Goal: Task Accomplishment & Management: Use online tool/utility

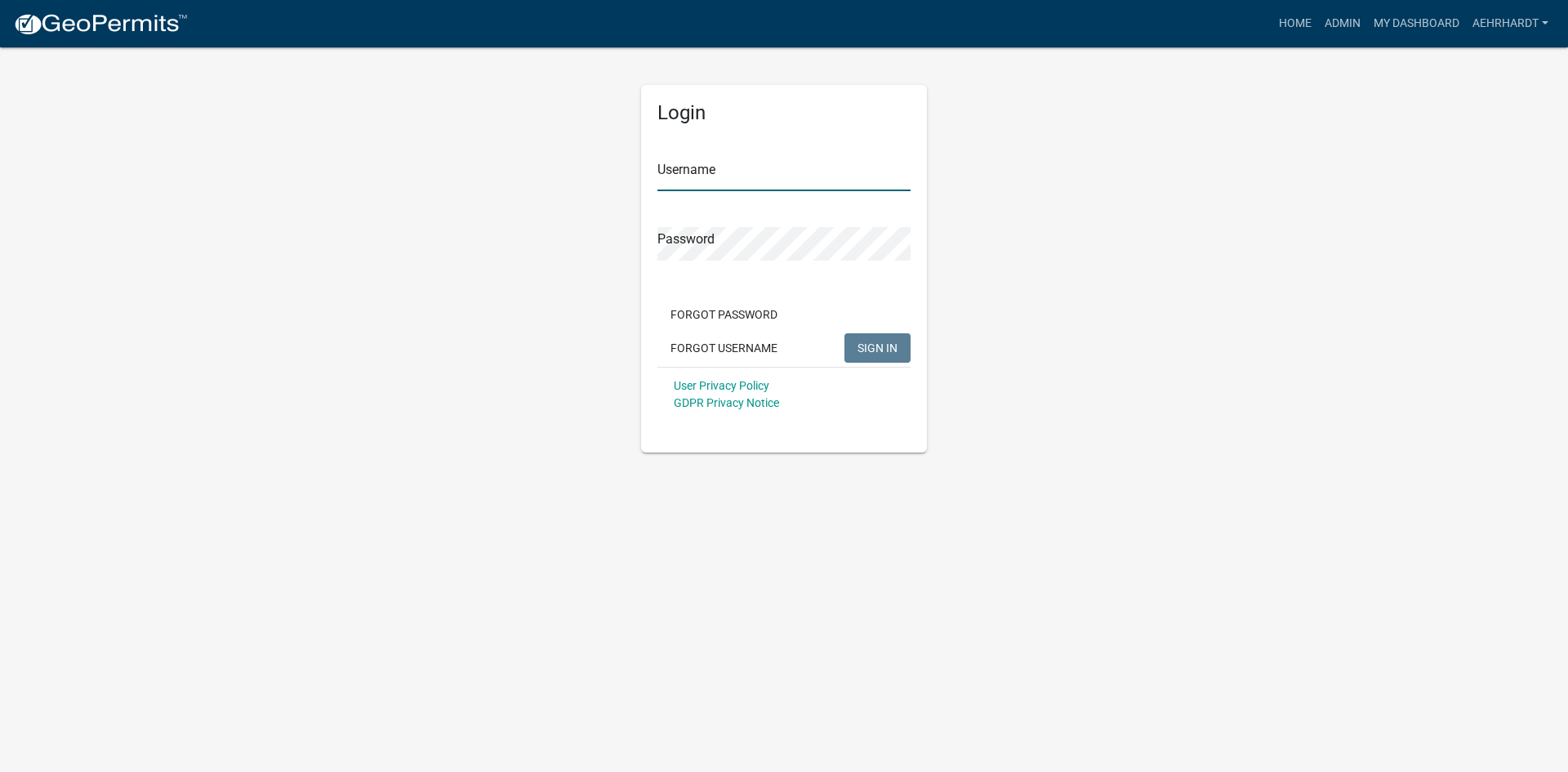
type input "aehrhardt"
click at [878, 341] on span "SIGN IN" at bounding box center [877, 346] width 40 height 13
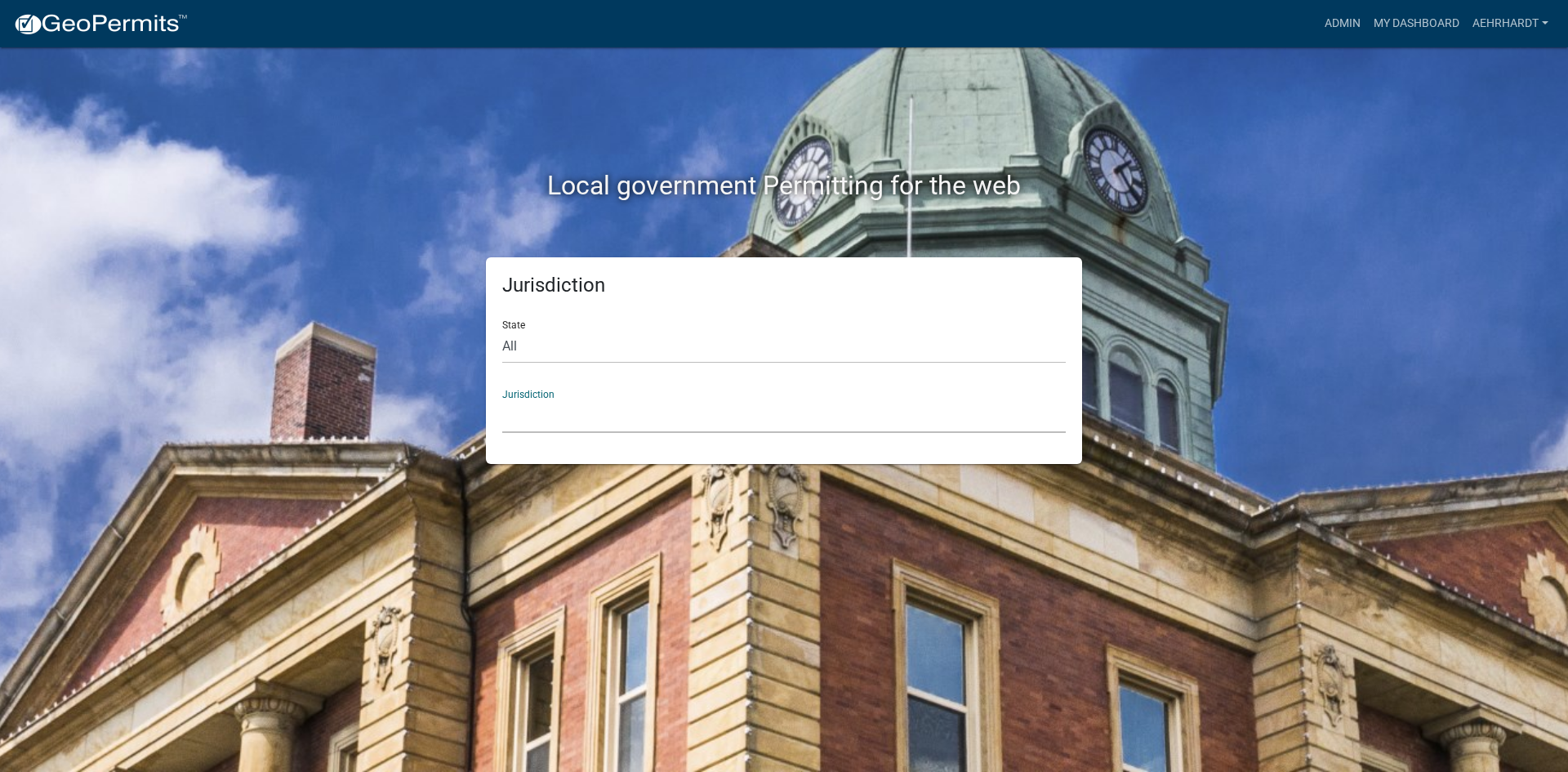
click at [548, 411] on select "[GEOGRAPHIC_DATA], [US_STATE] [GEOGRAPHIC_DATA], [US_STATE][PERSON_NAME][GEOGRA…" at bounding box center [783, 416] width 563 height 34
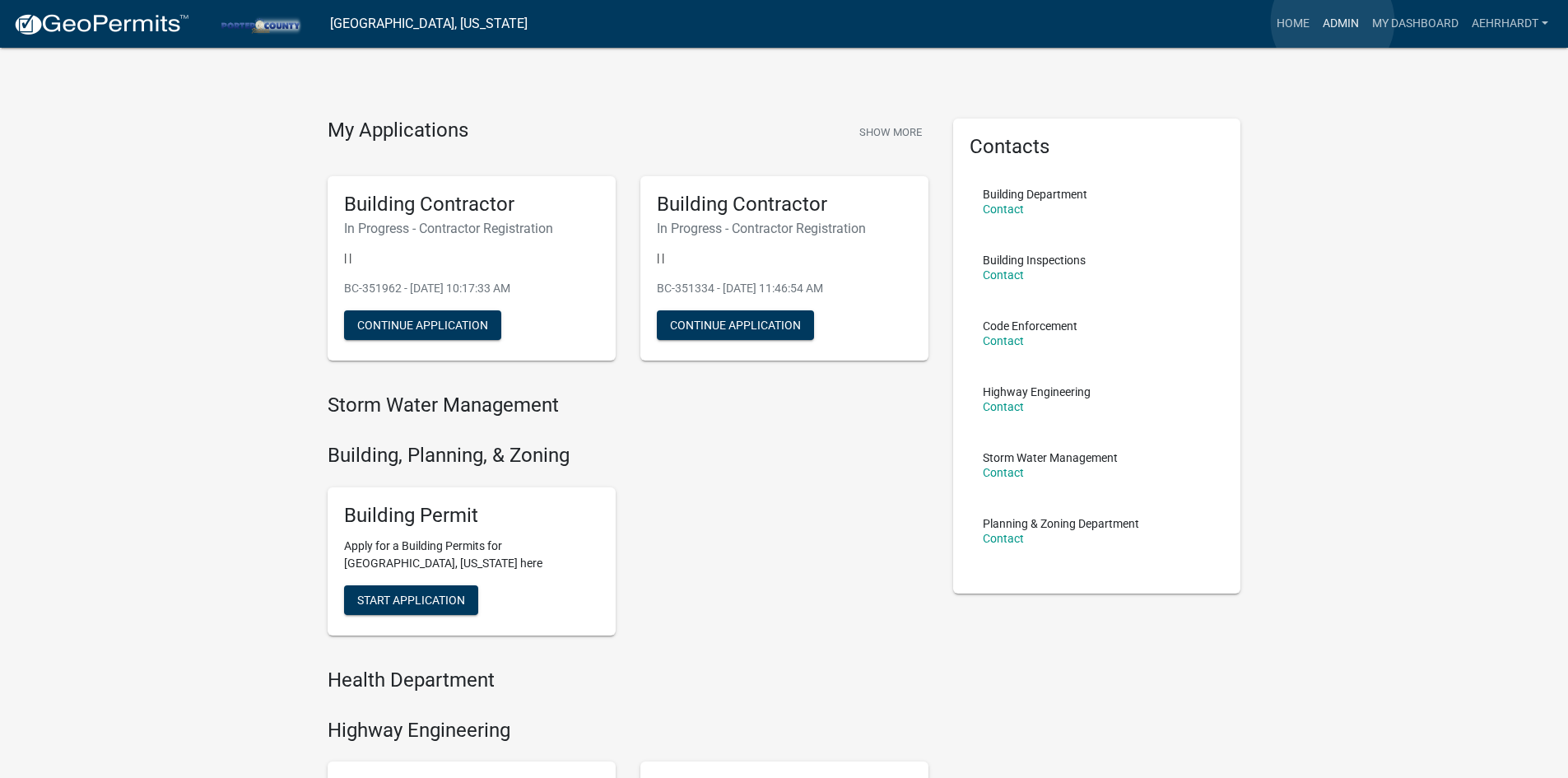
click at [1333, 21] on link "Admin" at bounding box center [1340, 24] width 49 height 32
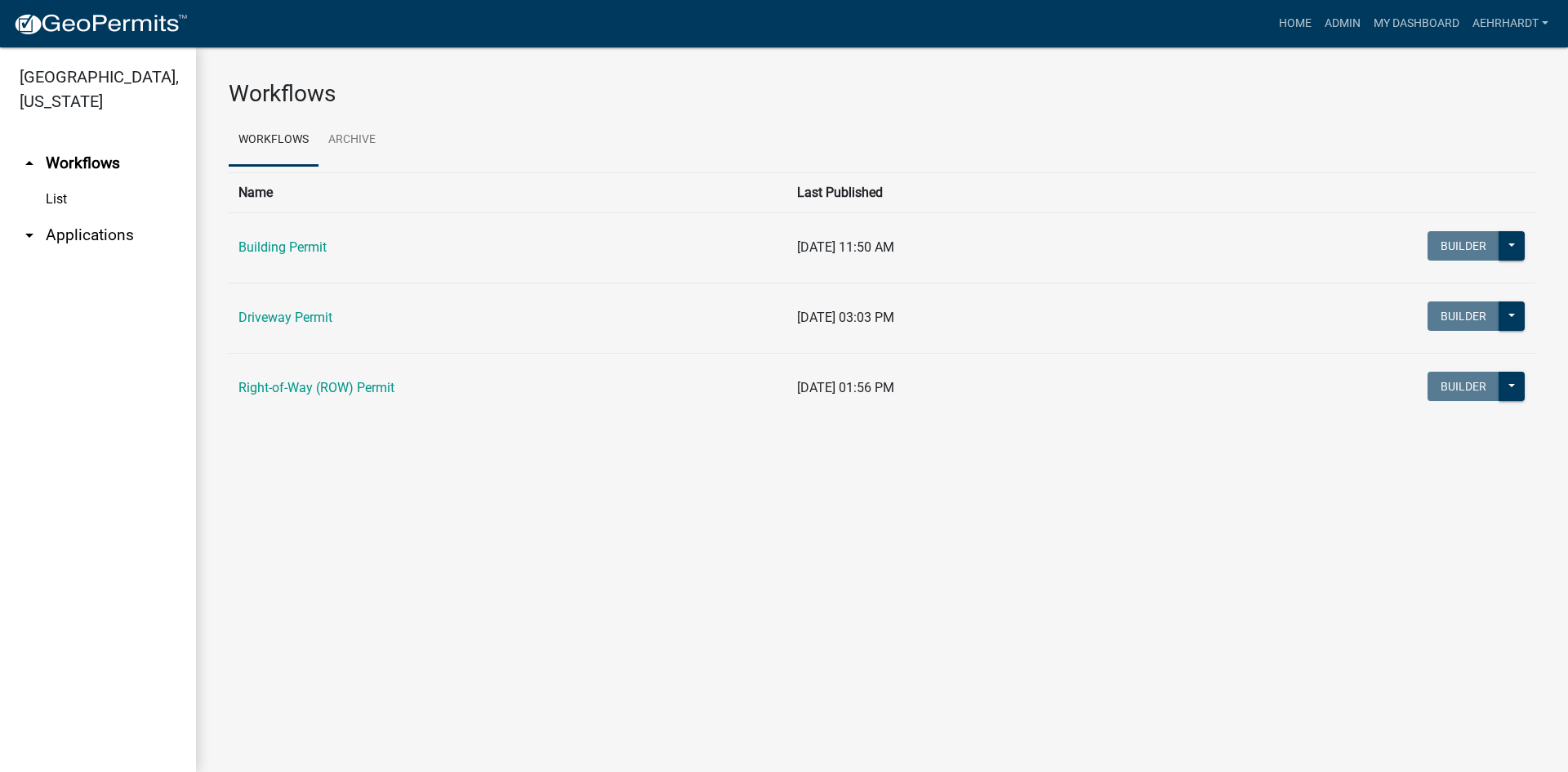
click at [98, 215] on link "arrow_drop_down Applications" at bounding box center [98, 234] width 196 height 39
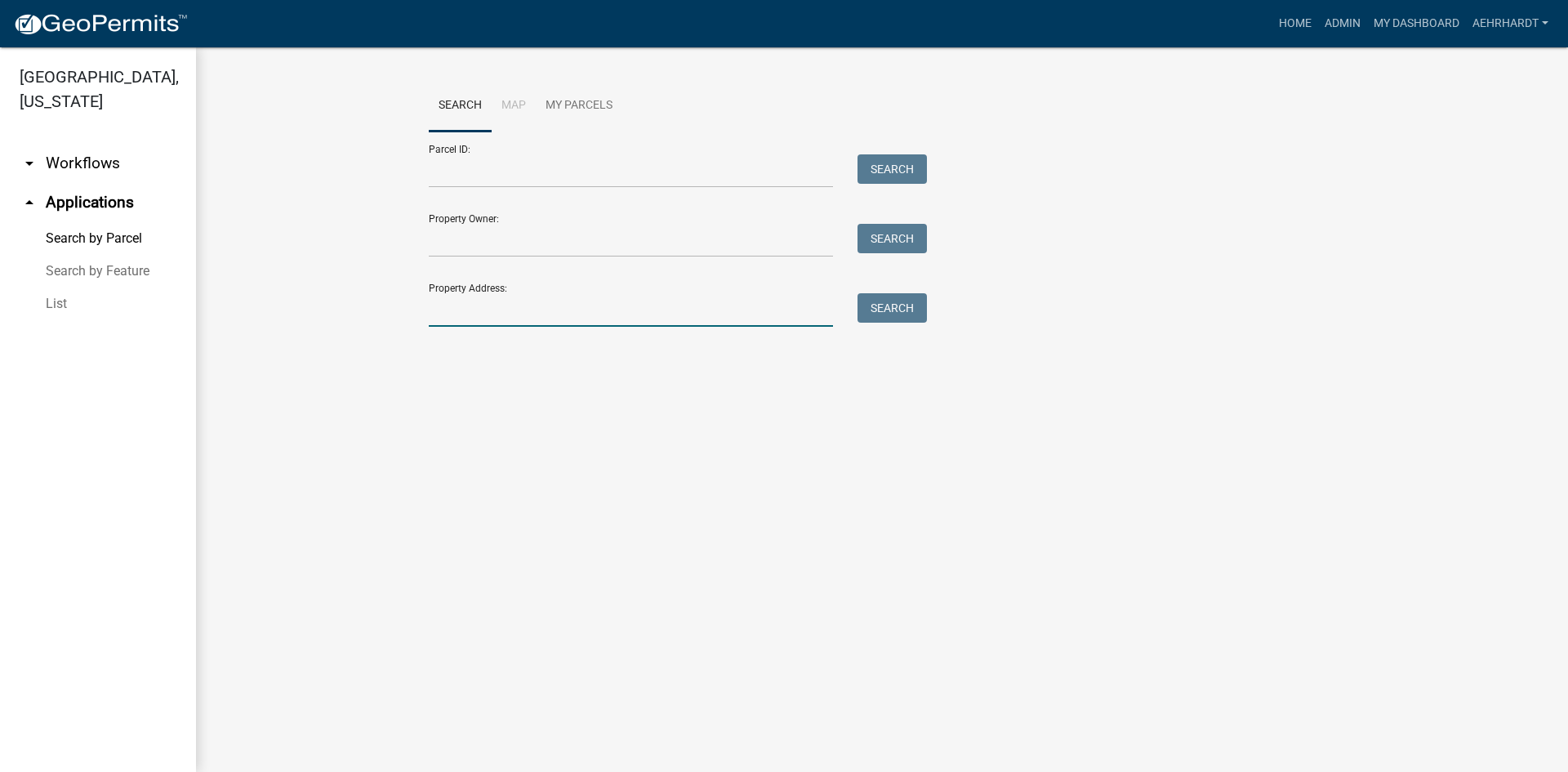
click at [524, 314] on input "Property Address:" at bounding box center [631, 310] width 405 height 34
paste input "[STREET_ADDRESS]"
click at [899, 307] on button "Search" at bounding box center [892, 308] width 69 height 30
click at [601, 304] on input "[STREET_ADDRESS]" at bounding box center [631, 310] width 405 height 34
type input "[STREET_ADDRESS]"
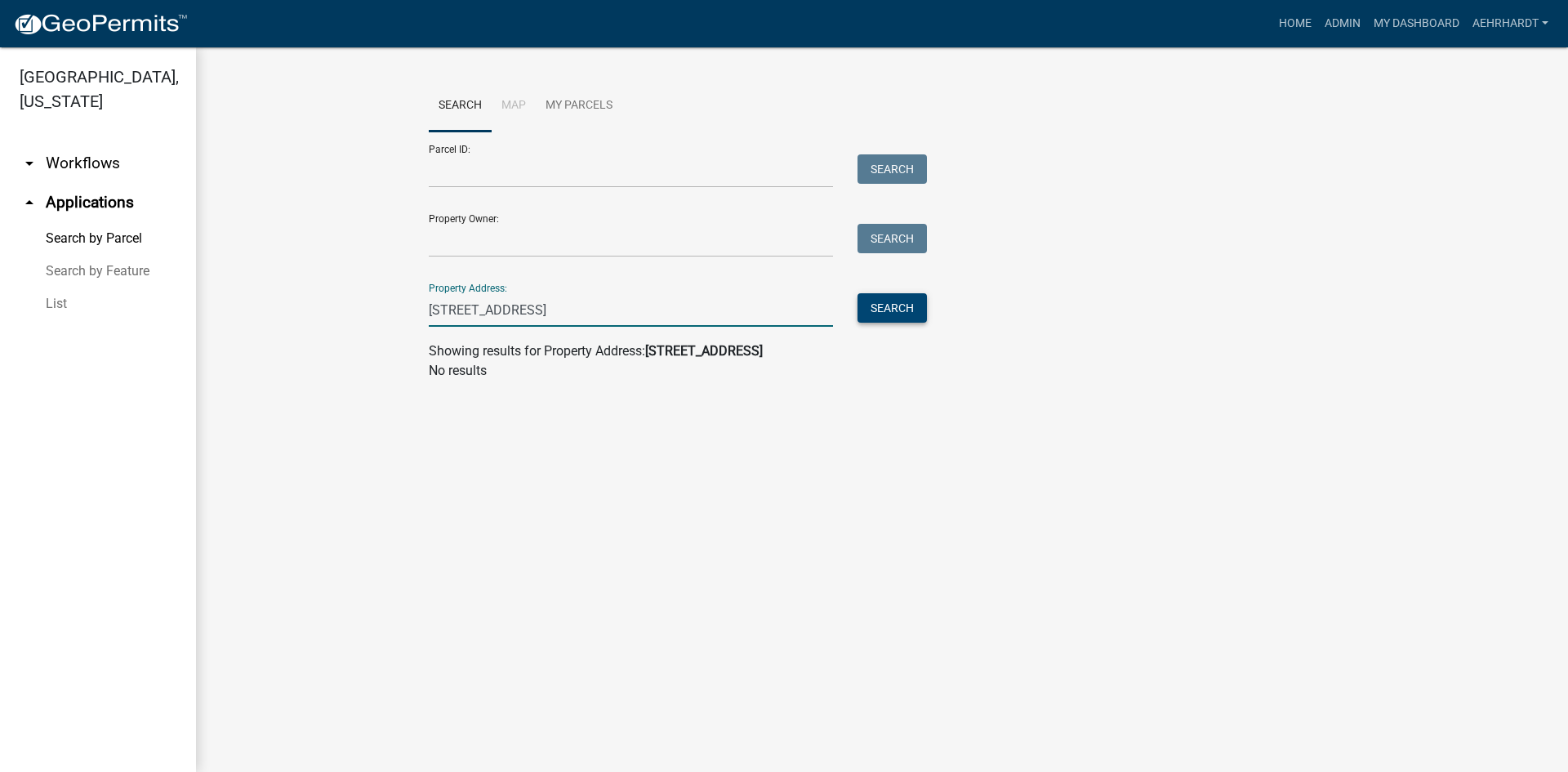
click at [885, 310] on button "Search" at bounding box center [892, 308] width 69 height 30
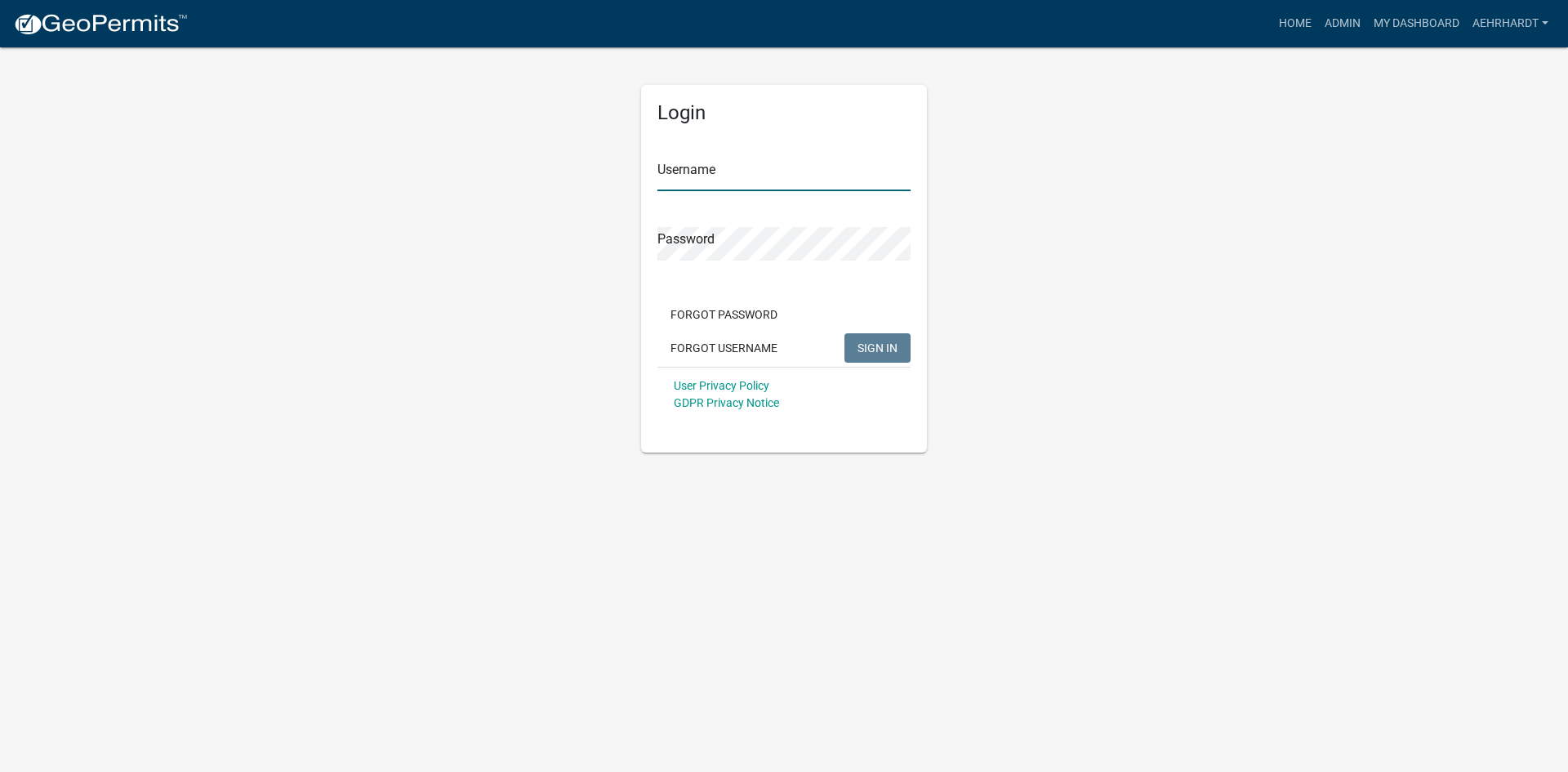
type input "aehrhardt"
click at [886, 343] on span "SIGN IN" at bounding box center [877, 346] width 40 height 13
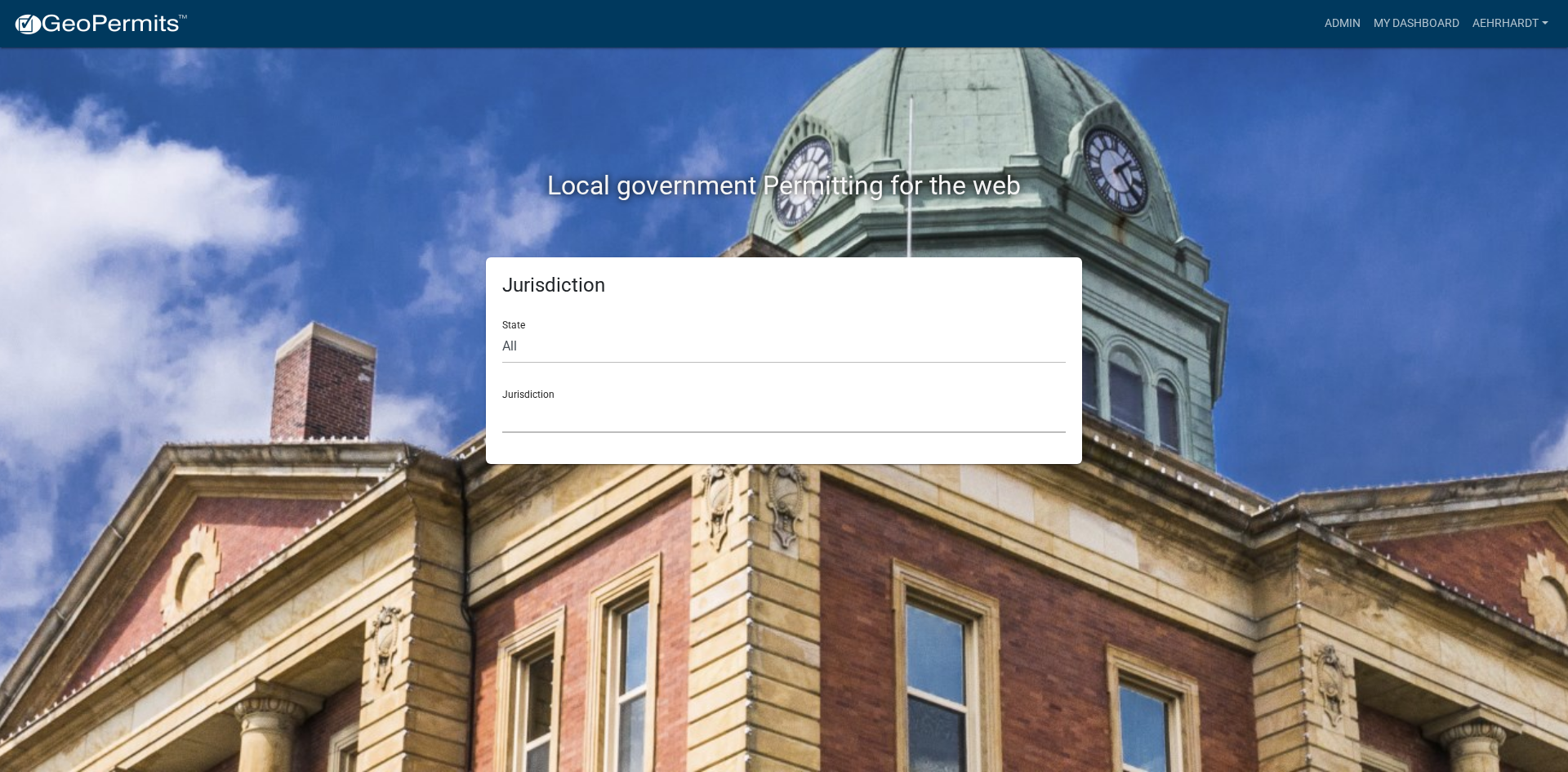
click at [575, 404] on select "[GEOGRAPHIC_DATA], [US_STATE] [GEOGRAPHIC_DATA], [US_STATE][PERSON_NAME][GEOGRA…" at bounding box center [783, 416] width 563 height 34
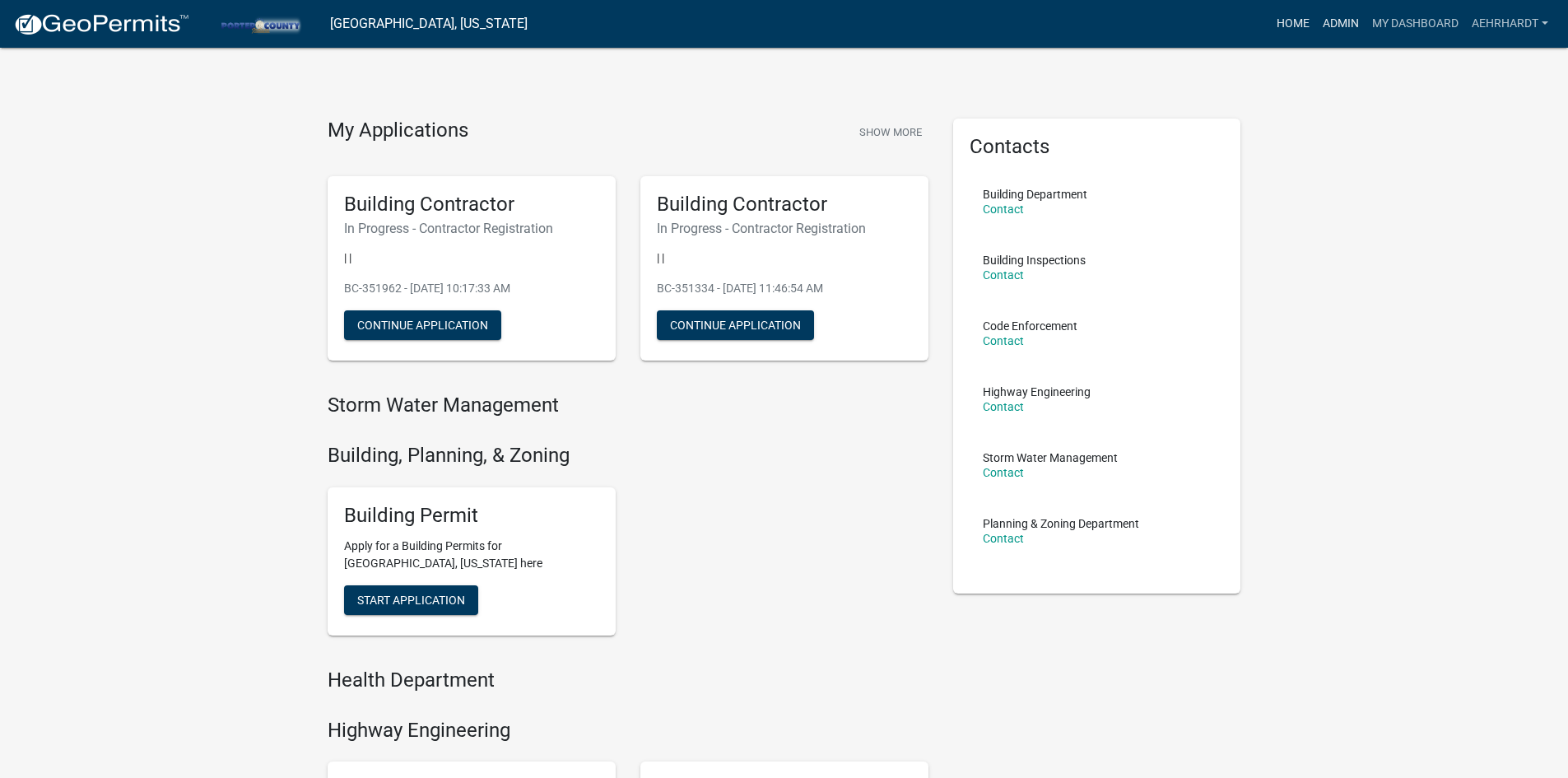
drag, startPoint x: 1326, startPoint y: 19, endPoint x: 1304, endPoint y: 39, distance: 29.7
click at [1326, 20] on link "Admin" at bounding box center [1340, 24] width 49 height 32
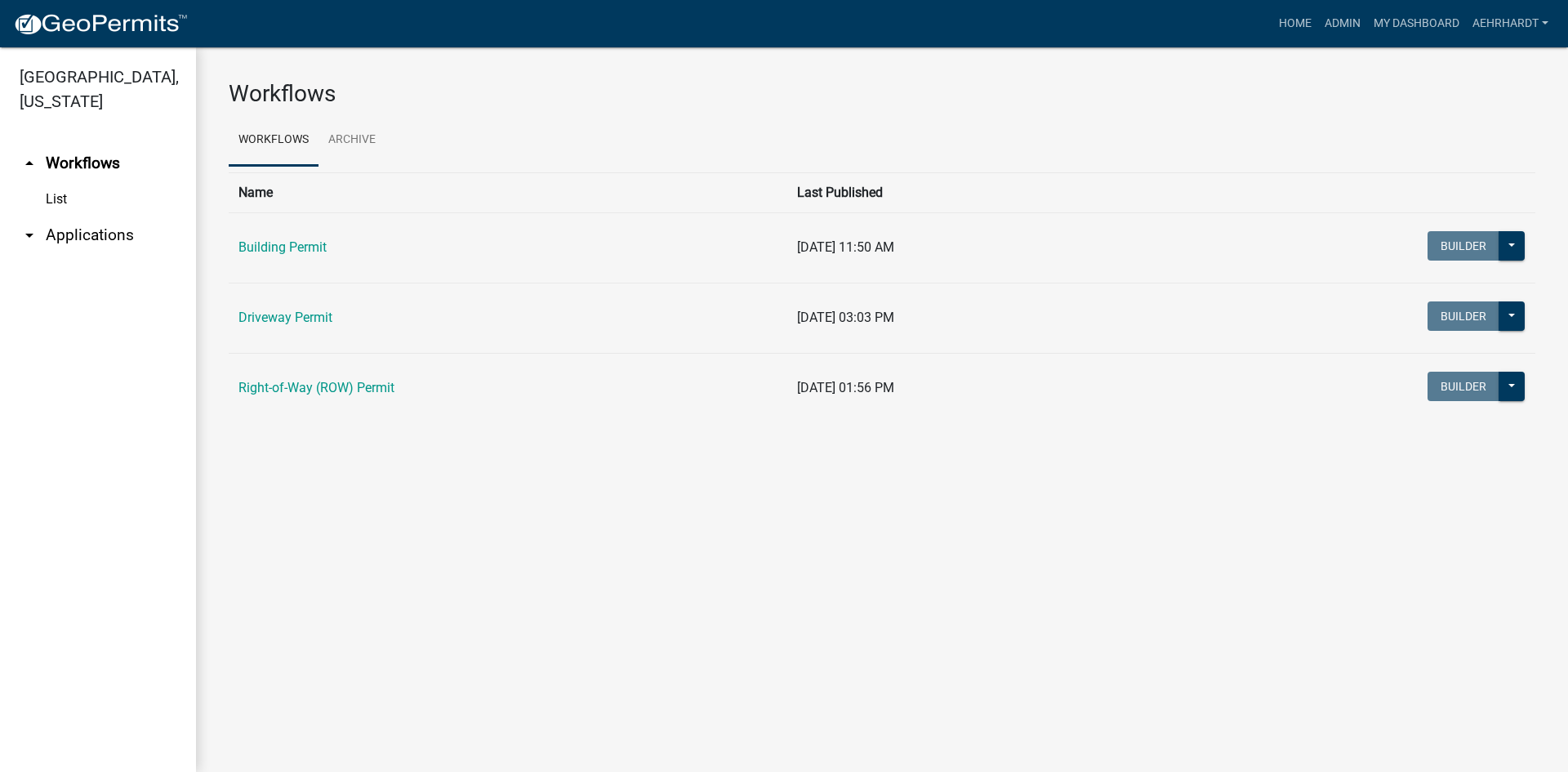
click at [80, 215] on link "arrow_drop_down Applications" at bounding box center [98, 234] width 196 height 39
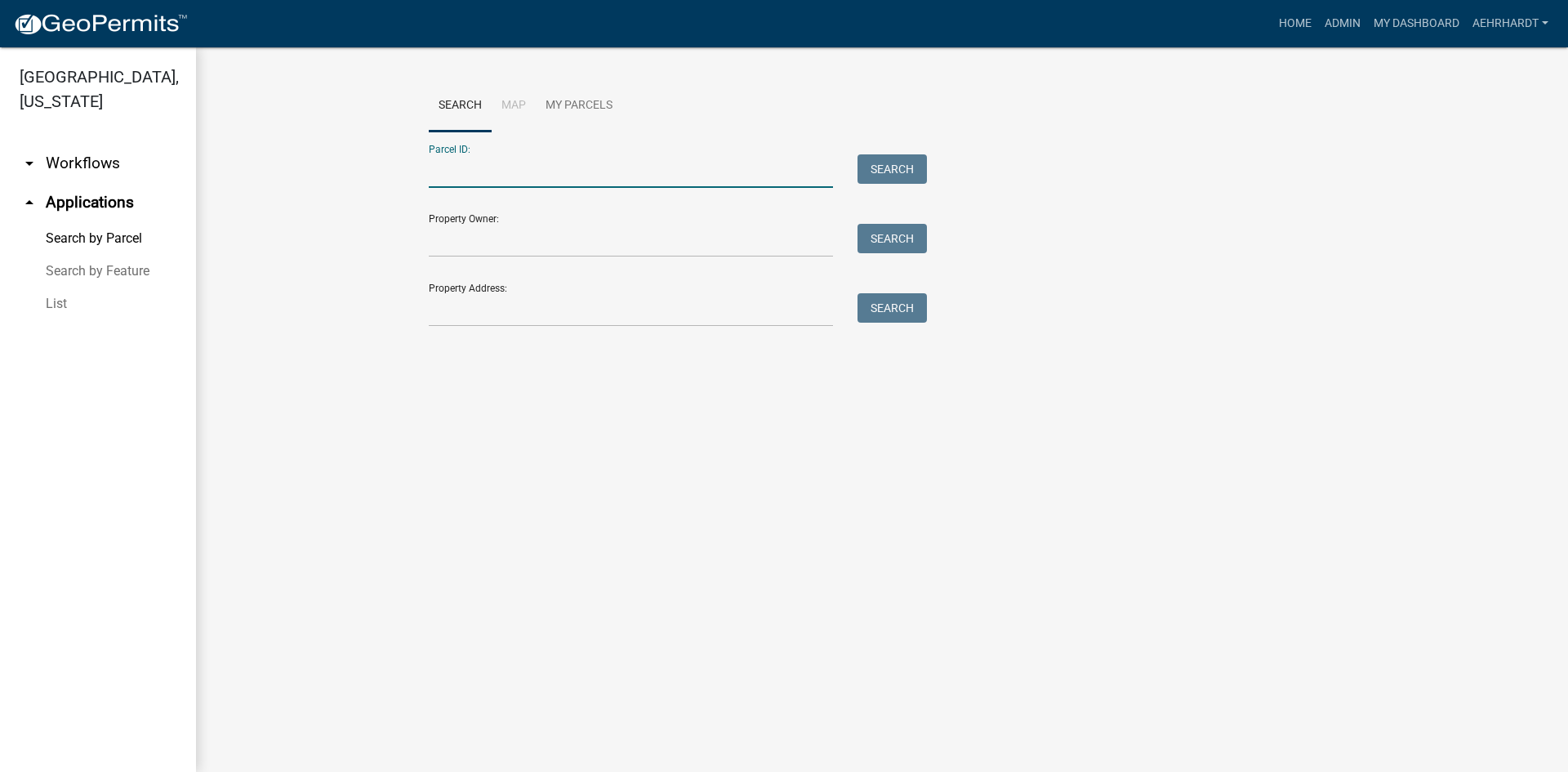
click at [467, 174] on input "Parcel ID:" at bounding box center [631, 171] width 405 height 34
paste input "64-07-17-100-013.000-005"
type input "64-07-17-100-013.000-005"
click at [912, 162] on button "Search" at bounding box center [892, 169] width 69 height 30
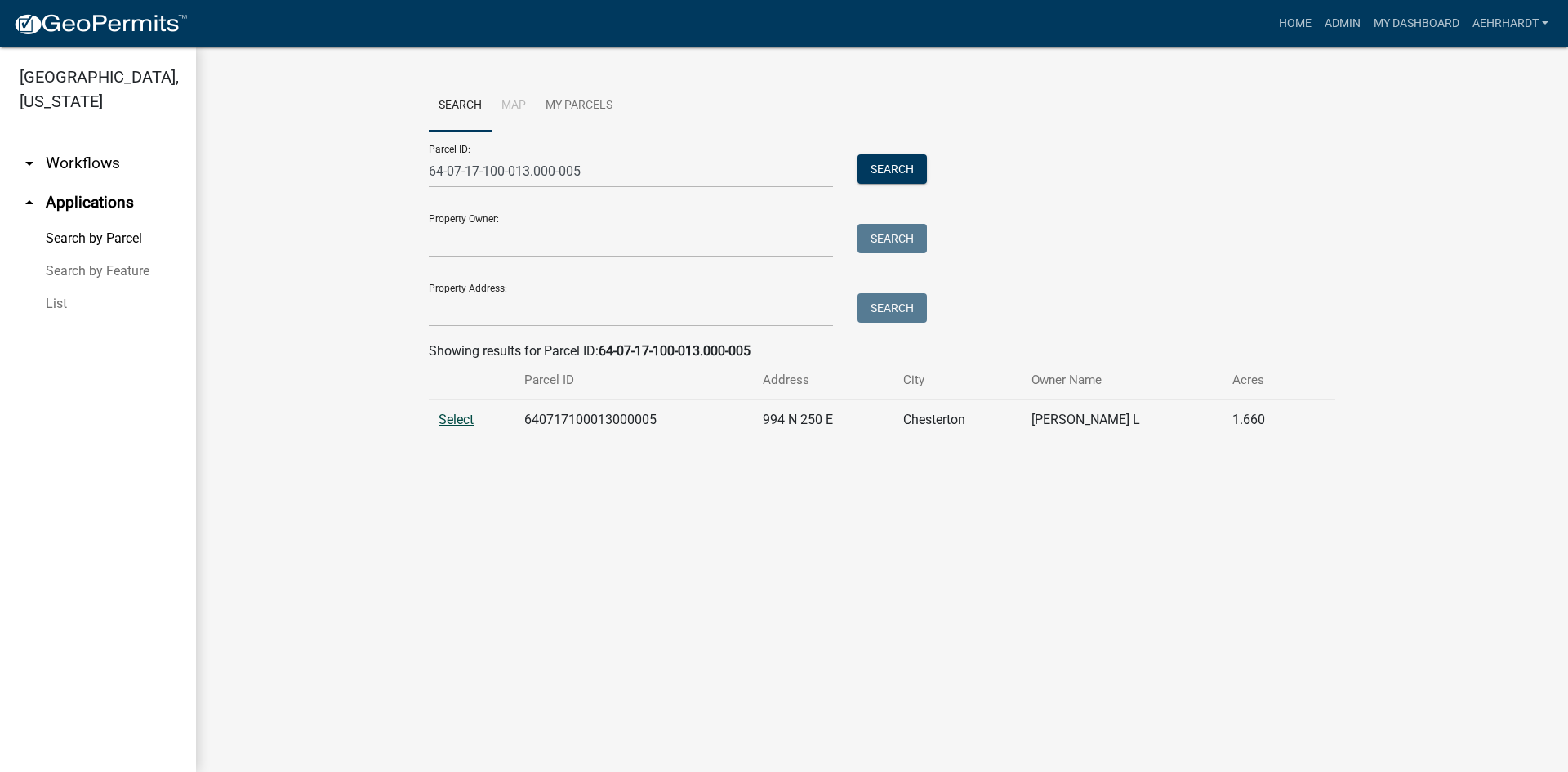
click at [448, 417] on span "Select" at bounding box center [456, 419] width 35 height 16
